Goal: Communication & Community: Answer question/provide support

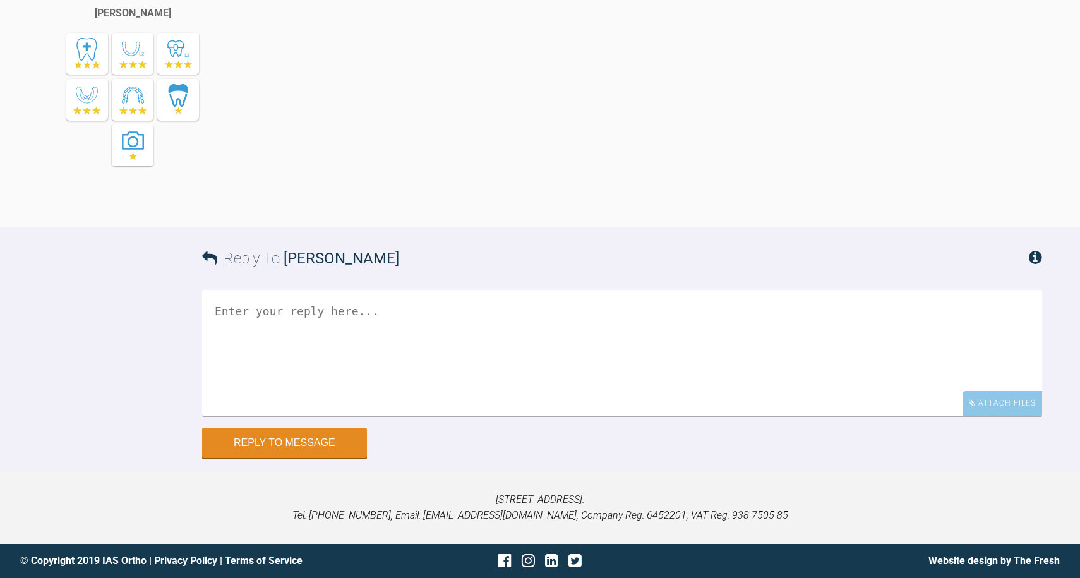
scroll to position [2220, 0]
click at [311, 416] on textarea at bounding box center [622, 353] width 840 height 126
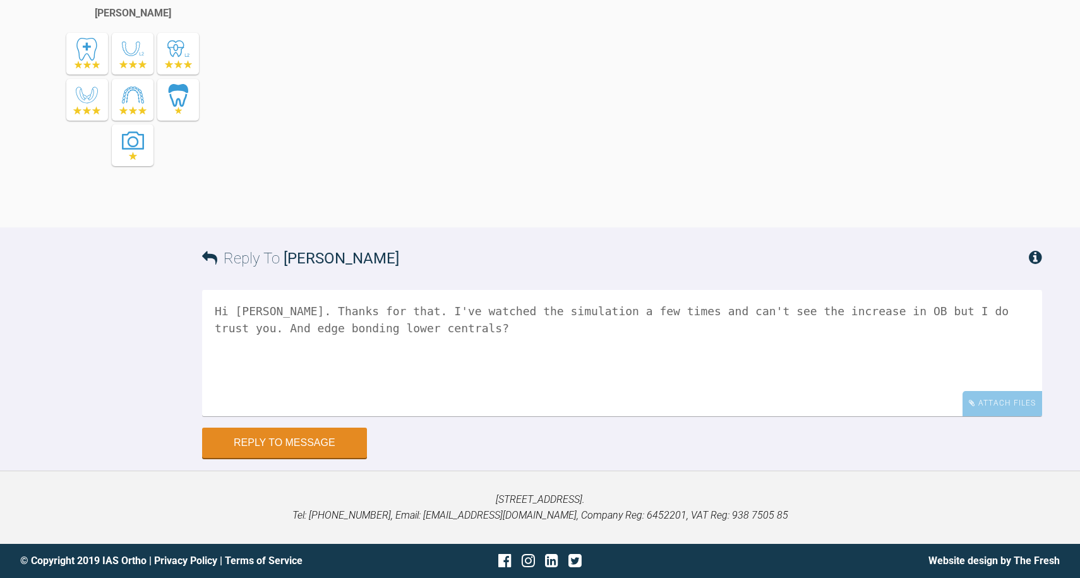
scroll to position [2248, 0]
type textarea "Hi Kelly. Thanks for that. I've watched the simulation a few times and can't se…"
click at [339, 459] on button "Reply to Message" at bounding box center [284, 443] width 165 height 30
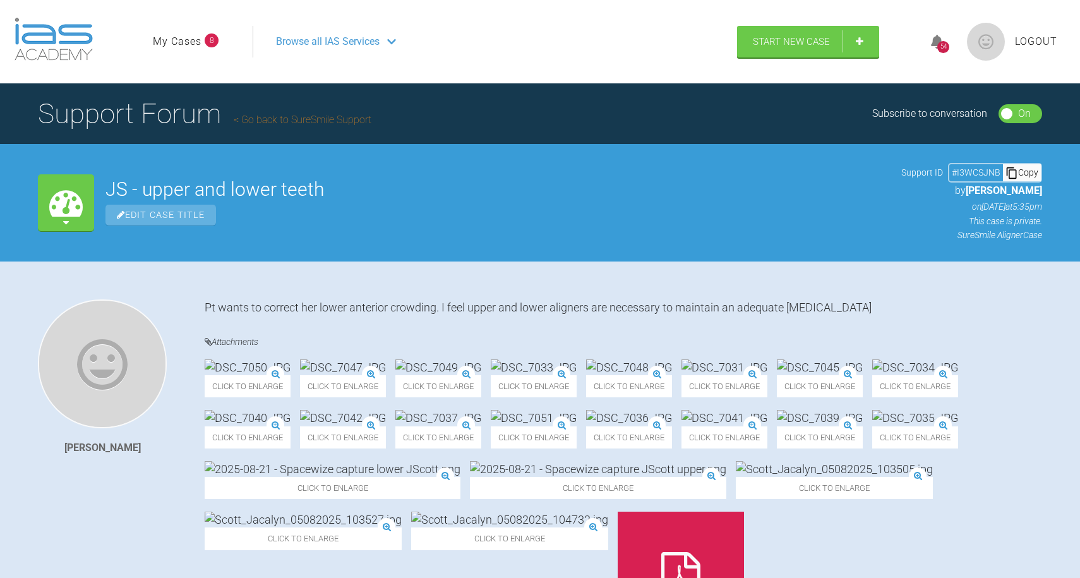
scroll to position [0, 0]
click at [943, 46] on div "54" at bounding box center [943, 47] width 12 height 12
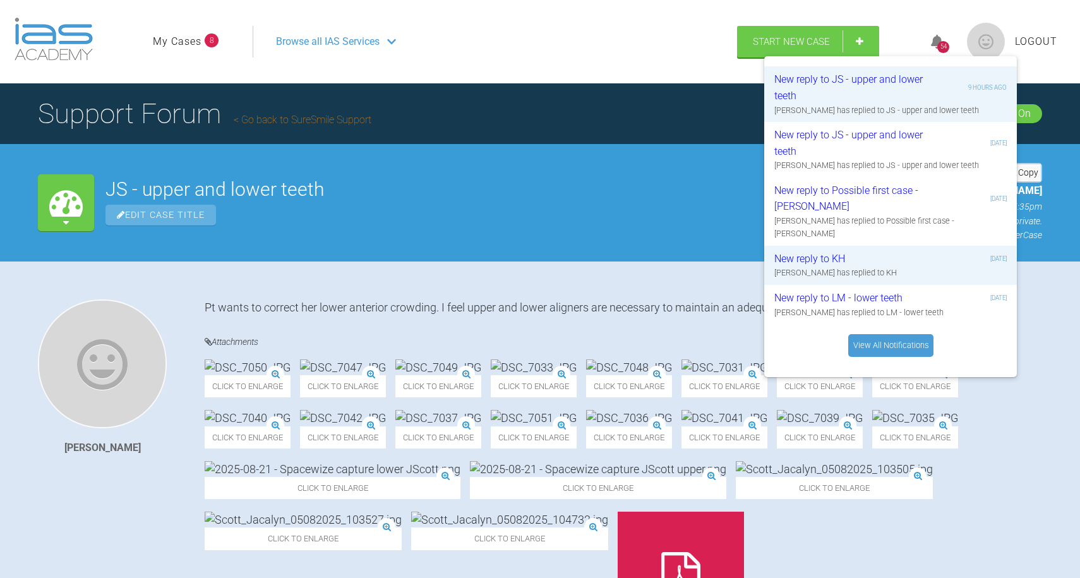
click at [889, 337] on link "View All Notifications" at bounding box center [890, 345] width 85 height 23
click at [618, 218] on div "Edit Case Title" at bounding box center [497, 215] width 785 height 21
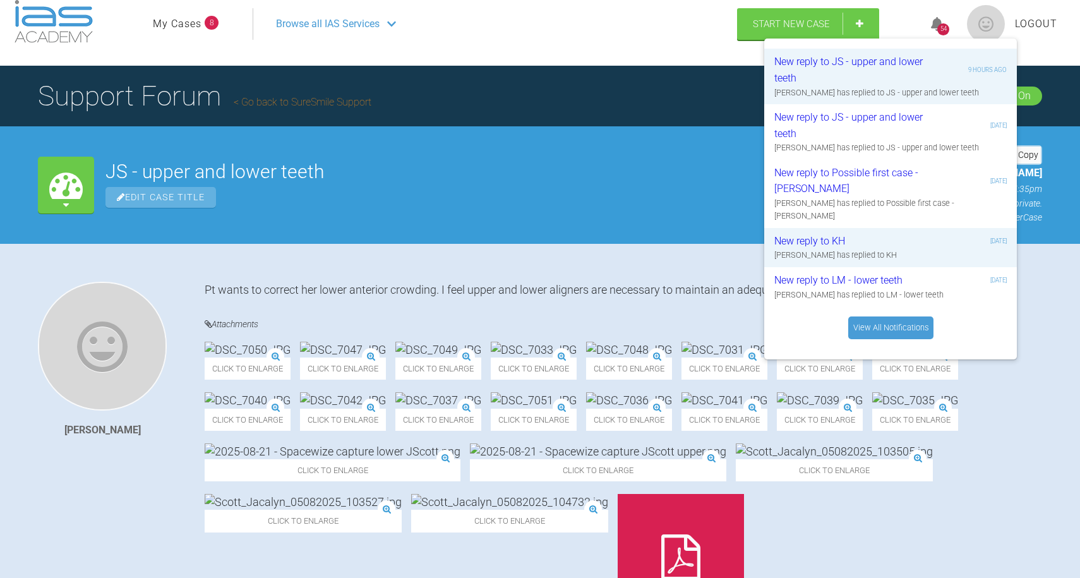
scroll to position [22, 0]
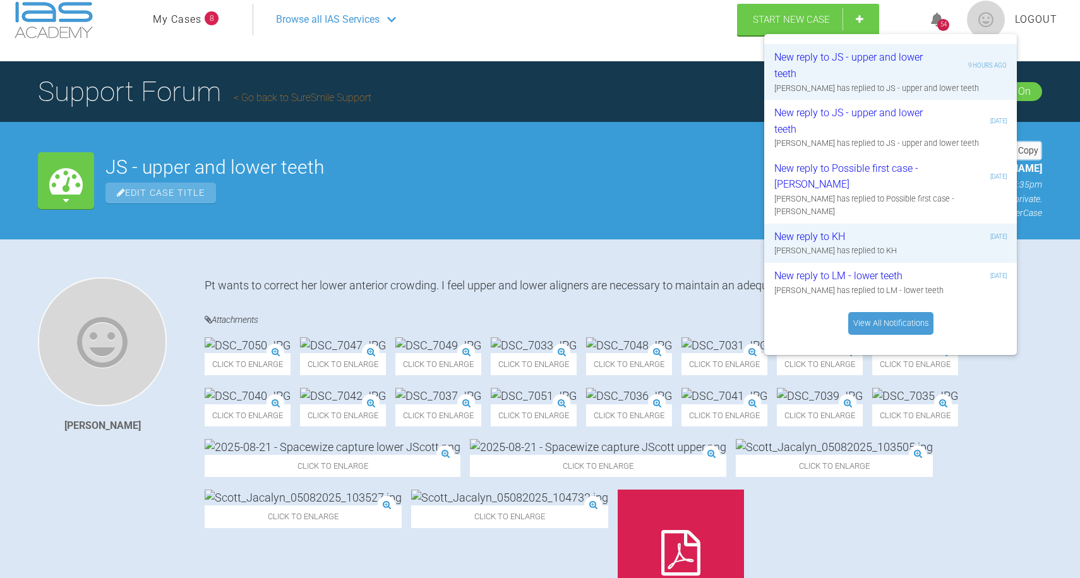
click at [640, 222] on div "My Cases JS - upper and lower teeth Edit Case Title Support ID # I3WCSJNB Copy …" at bounding box center [540, 180] width 1080 height 117
click at [942, 20] on div "54" at bounding box center [943, 25] width 12 height 12
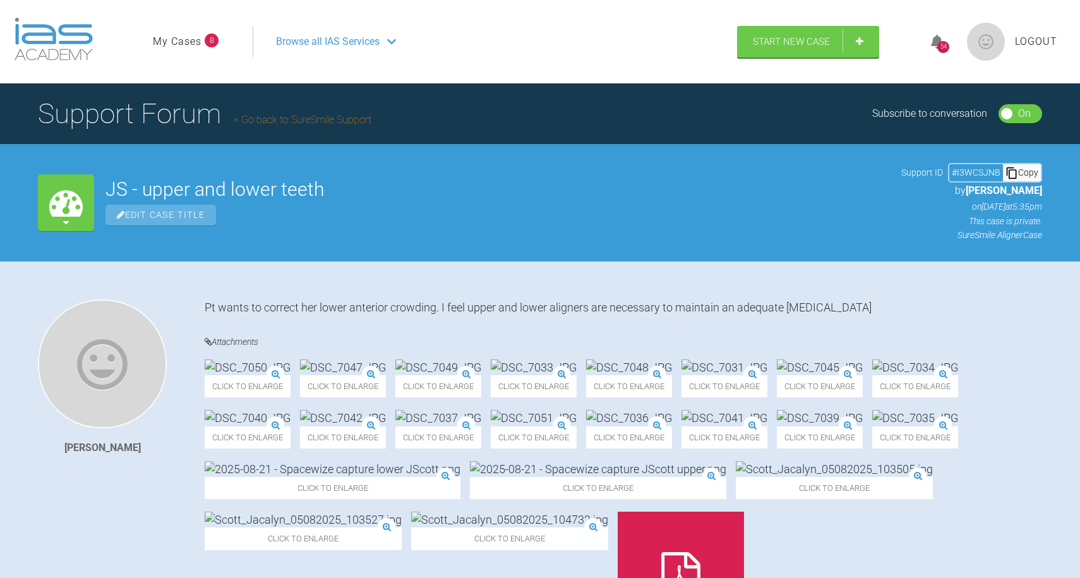
scroll to position [0, 0]
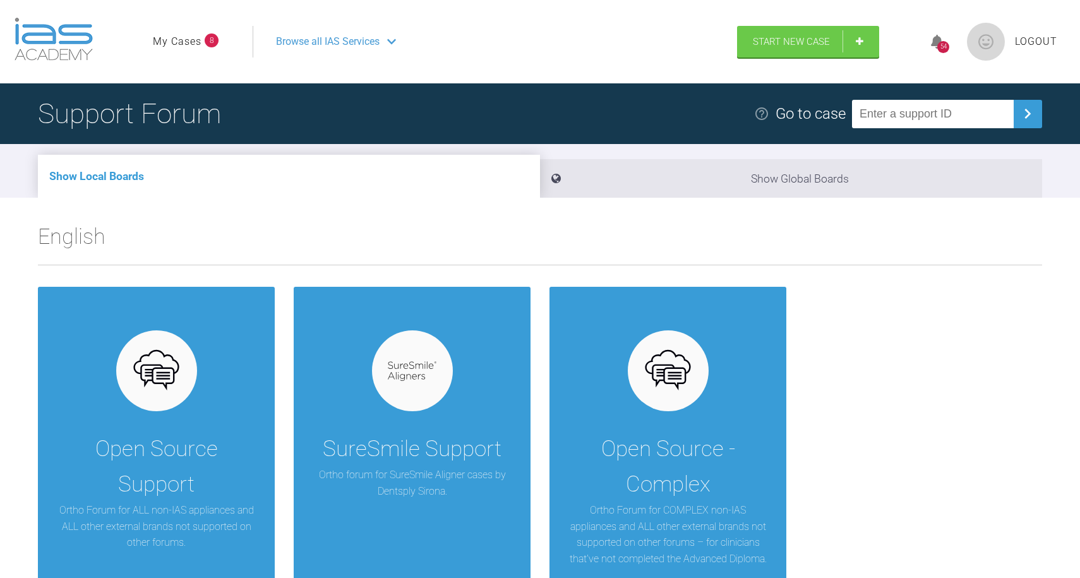
click at [191, 49] on link "My Cases" at bounding box center [177, 41] width 49 height 16
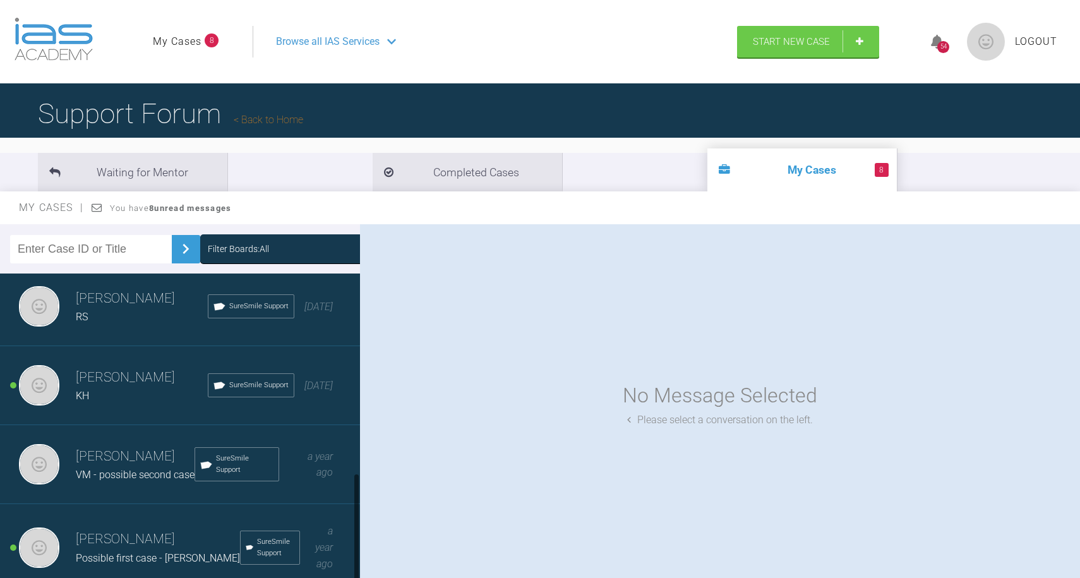
scroll to position [558, 0]
click at [104, 543] on h3 "[PERSON_NAME]" at bounding box center [158, 539] width 164 height 21
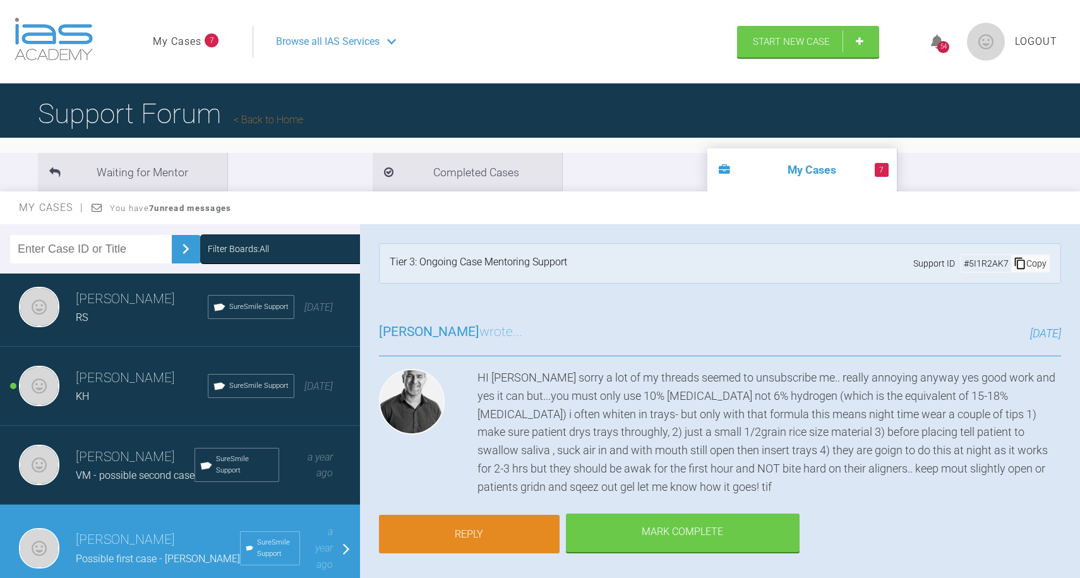
click at [514, 527] on link "Reply" at bounding box center [469, 534] width 181 height 39
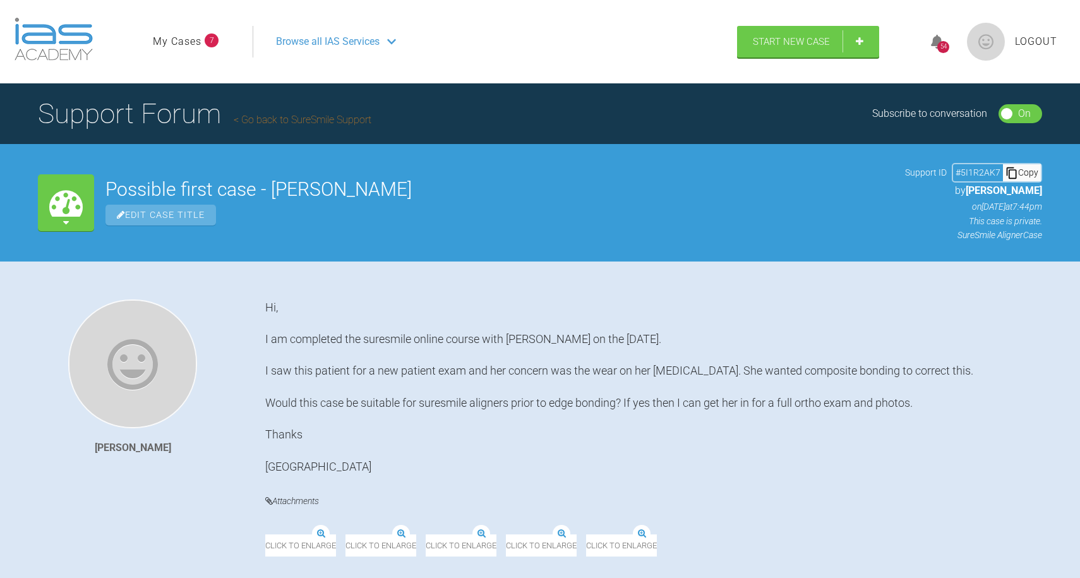
scroll to position [21141, 0]
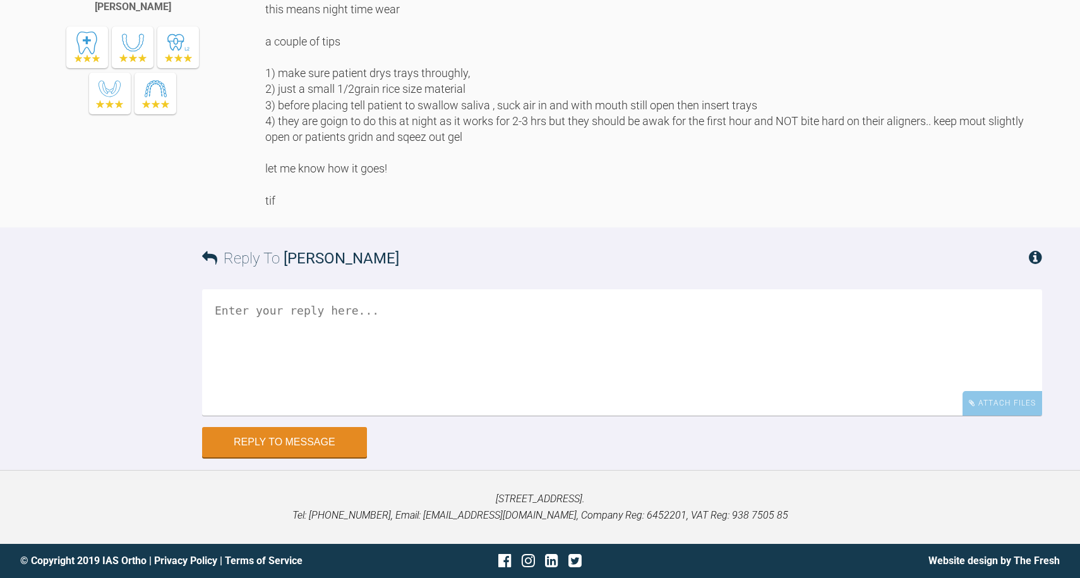
click at [327, 338] on textarea at bounding box center [622, 352] width 840 height 126
type textarea "Thanks Tif. Will let you know how it goes"
click at [298, 441] on button "Reply to Message" at bounding box center [284, 443] width 165 height 30
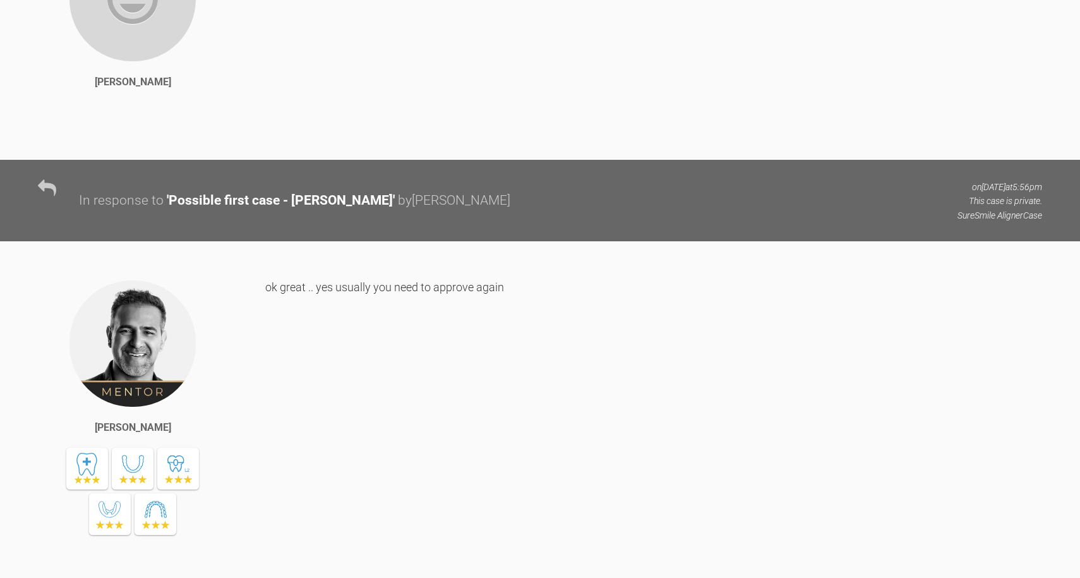
scroll to position [5477, 0]
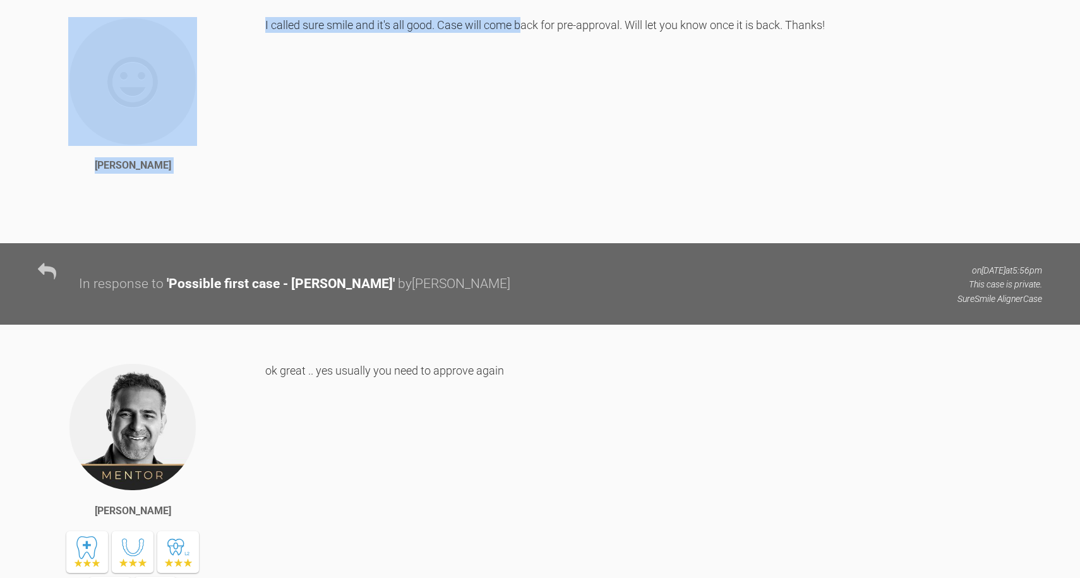
drag, startPoint x: 531, startPoint y: 258, endPoint x: 522, endPoint y: 456, distance: 197.9
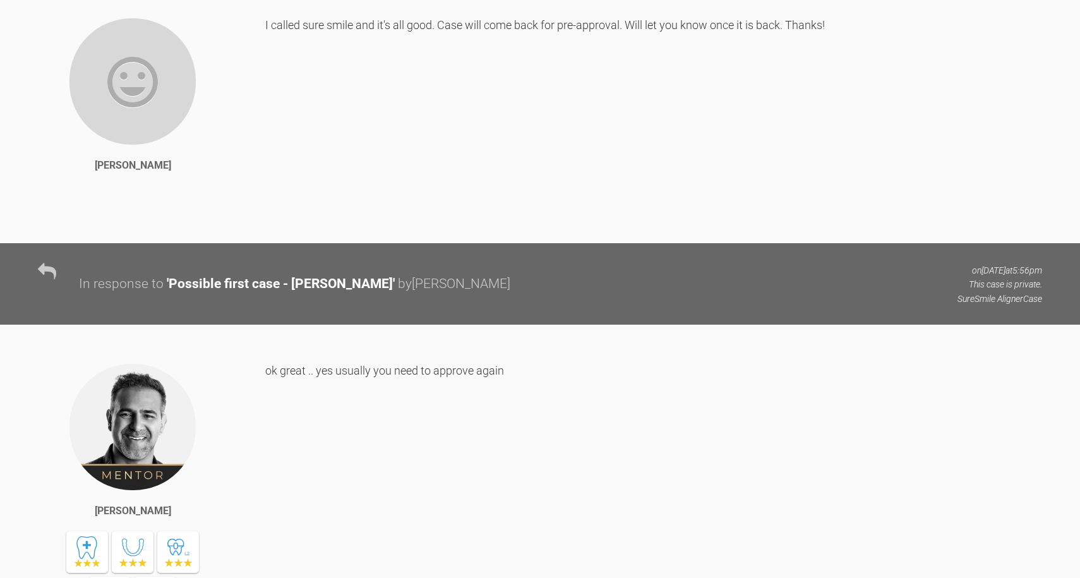
click at [457, 224] on div "I called sure smile and it's all good. Case will come back for pre-approval. Wi…" at bounding box center [653, 120] width 777 height 207
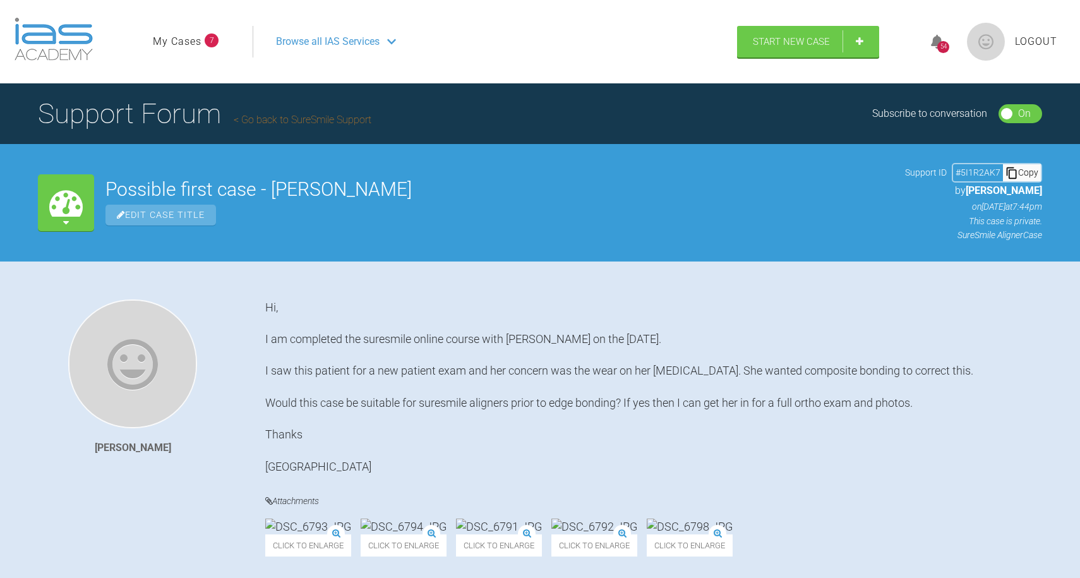
scroll to position [0, 0]
click at [194, 44] on link "My Cases" at bounding box center [177, 41] width 49 height 16
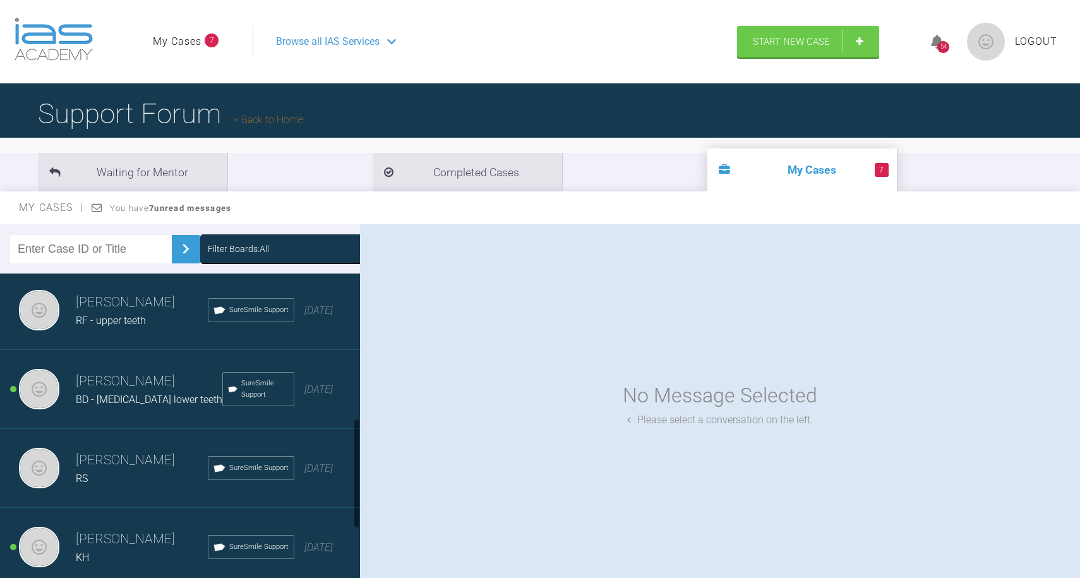
scroll to position [406, 0]
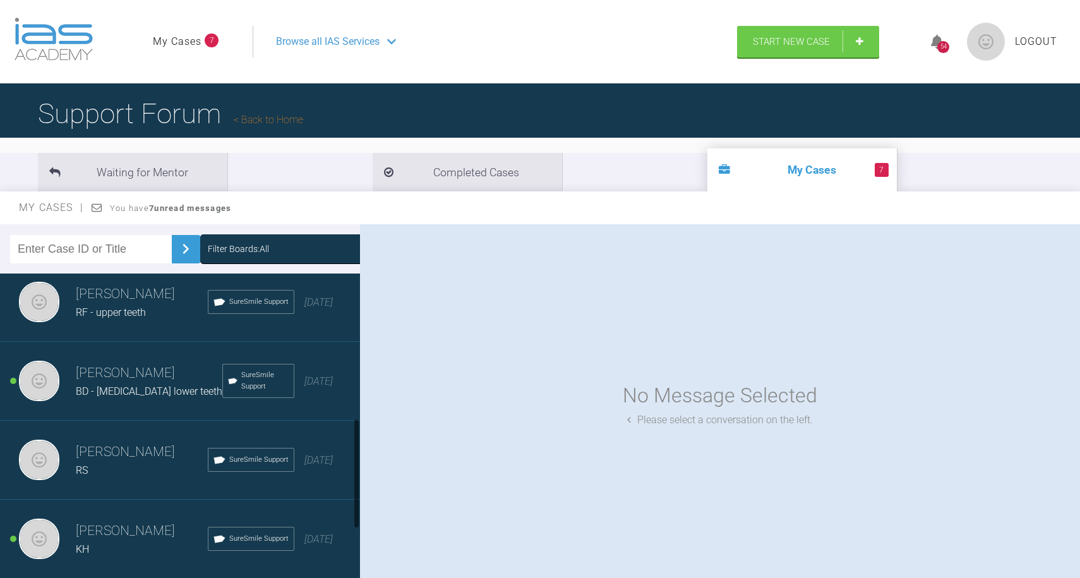
click at [100, 473] on div "RS" at bounding box center [142, 470] width 132 height 16
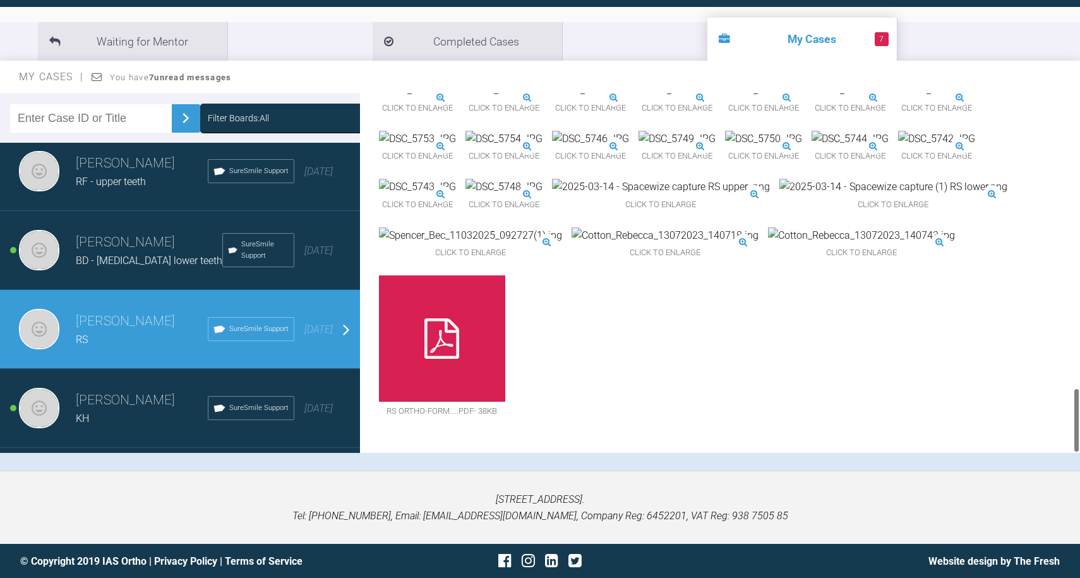
scroll to position [130, 0]
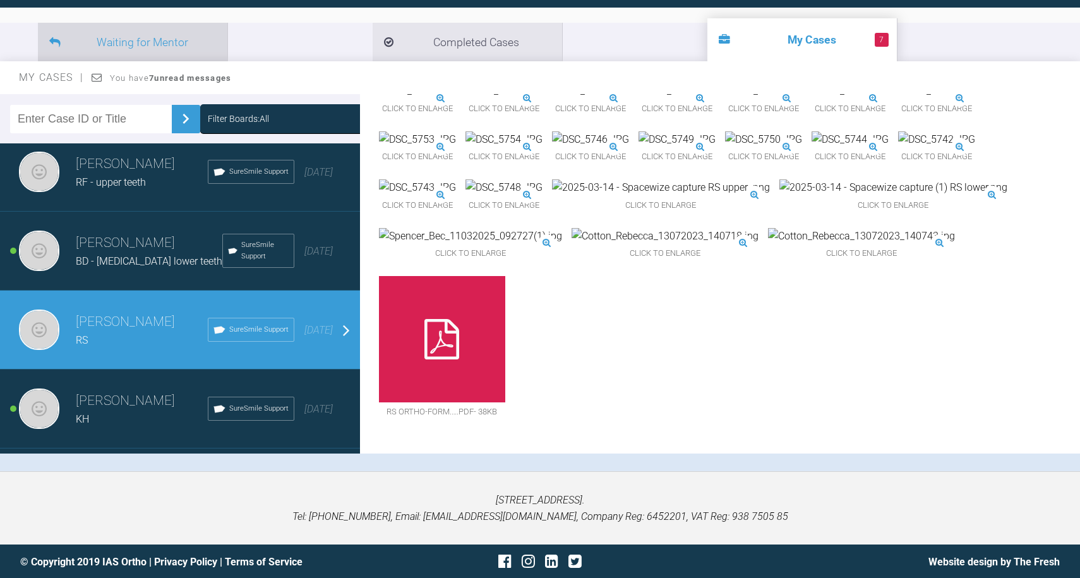
click at [154, 33] on li "Waiting for Mentor" at bounding box center [133, 42] width 190 height 39
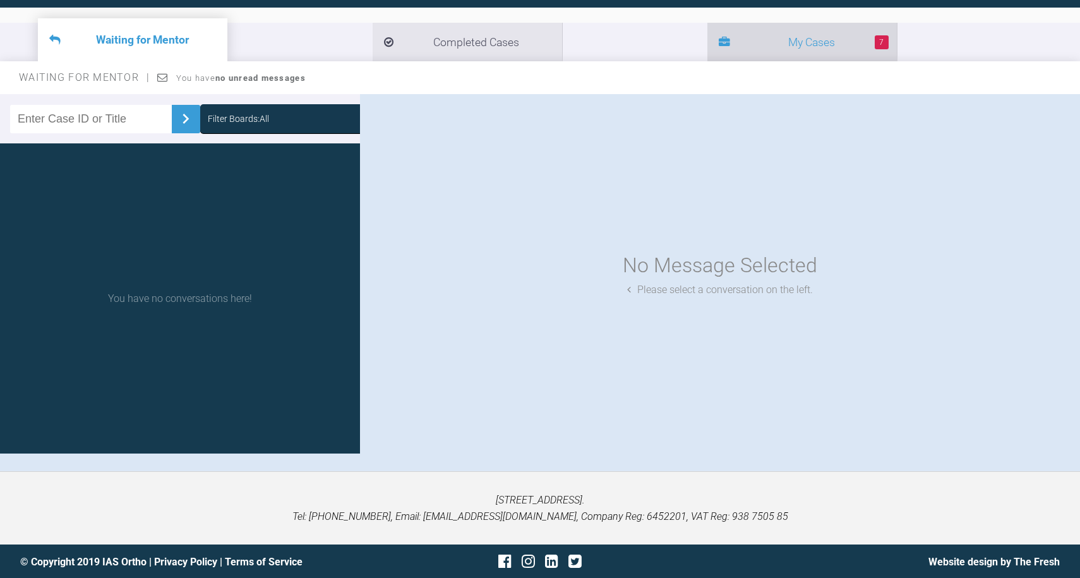
click at [707, 52] on li "7 My Cases" at bounding box center [802, 42] width 190 height 39
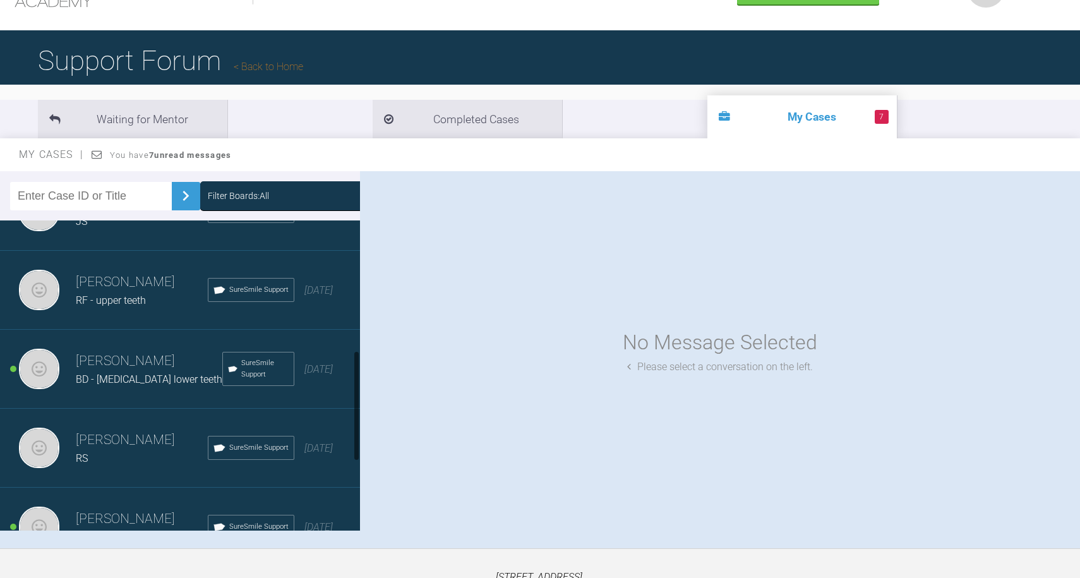
scroll to position [401, 0]
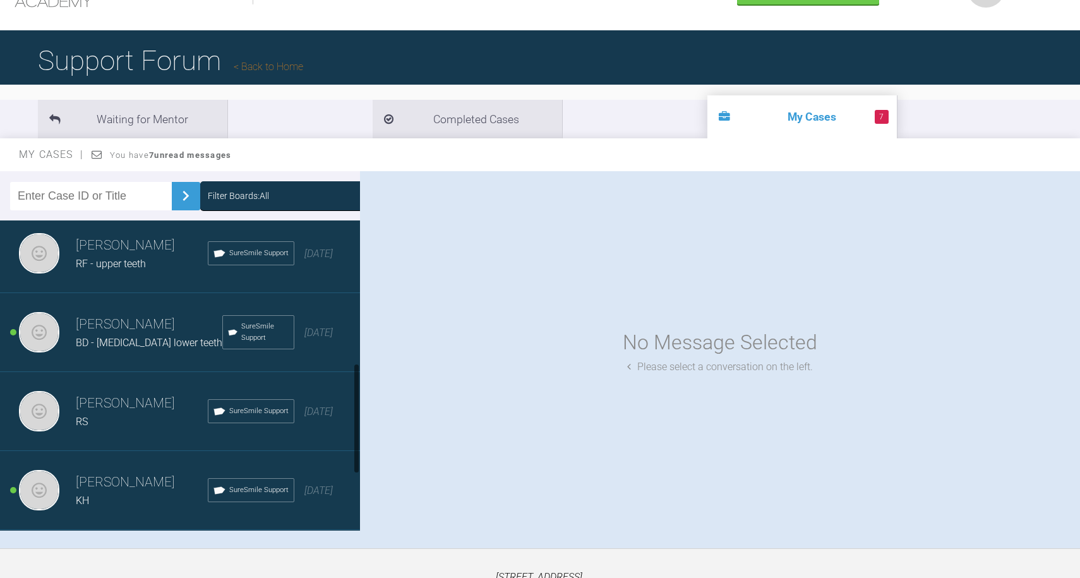
click at [121, 416] on div "RS" at bounding box center [142, 422] width 132 height 16
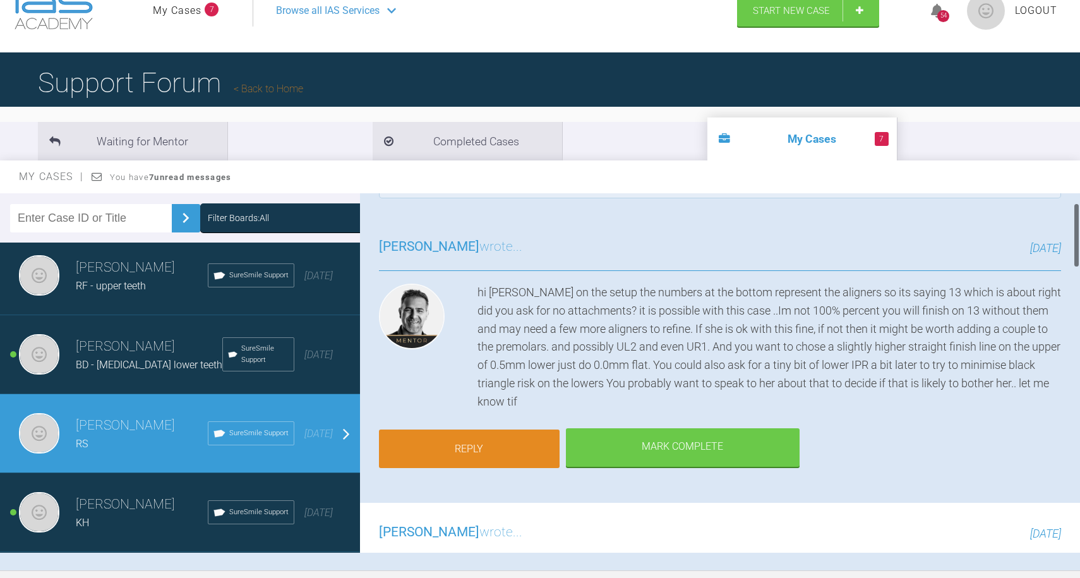
scroll to position [53, 0]
